Goal: Task Accomplishment & Management: Manage account settings

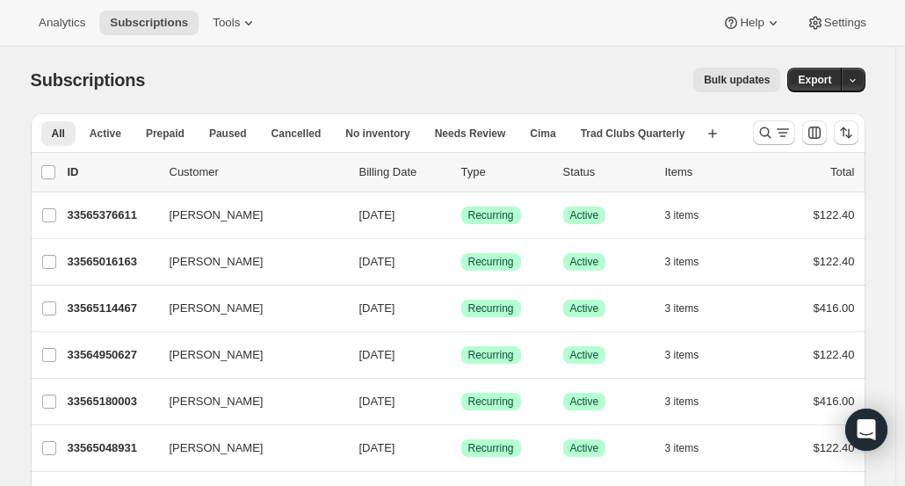
click at [106, 215] on p "33565376611" at bounding box center [112, 215] width 88 height 18
click at [769, 129] on icon "Search and filter results" at bounding box center [765, 133] width 18 height 18
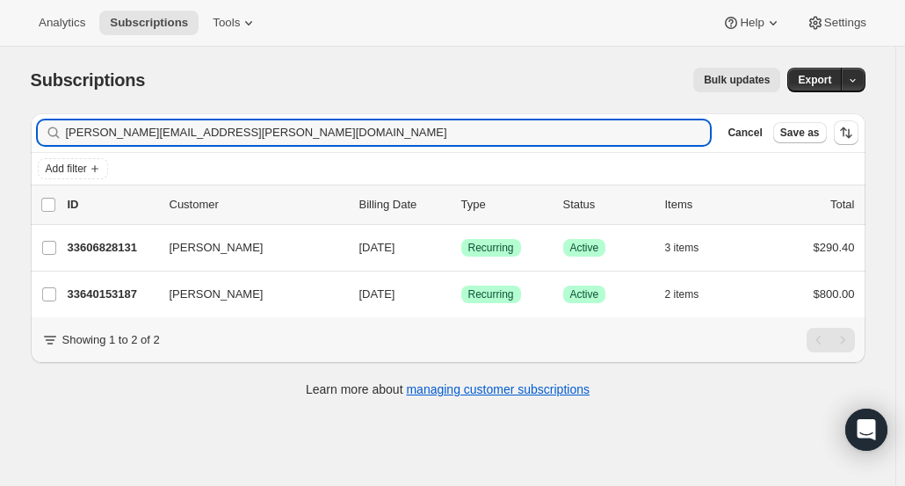
type input "[PERSON_NAME][EMAIL_ADDRESS][PERSON_NAME][DOMAIN_NAME]"
click at [126, 243] on p "33606828131" at bounding box center [112, 248] width 88 height 18
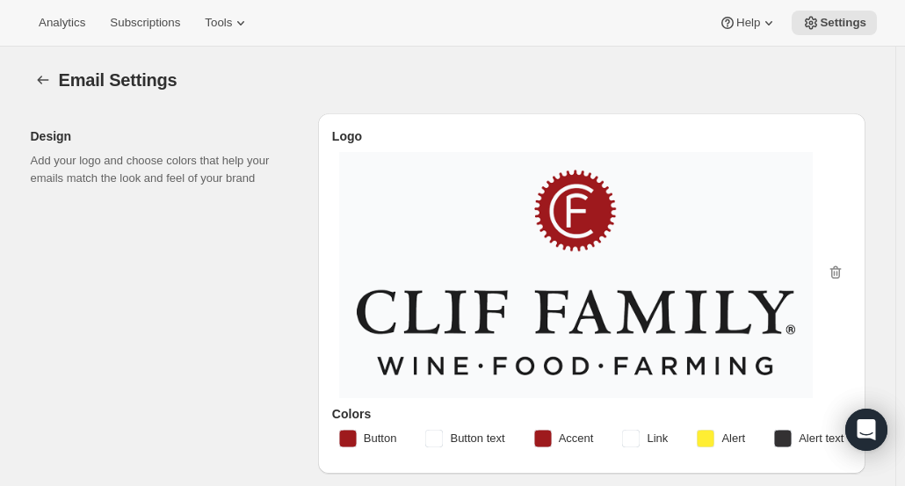
select select "subscriptionMessage"
select select "7"
select select "upcoming-subscription"
